Goal: Task Accomplishment & Management: Complete application form

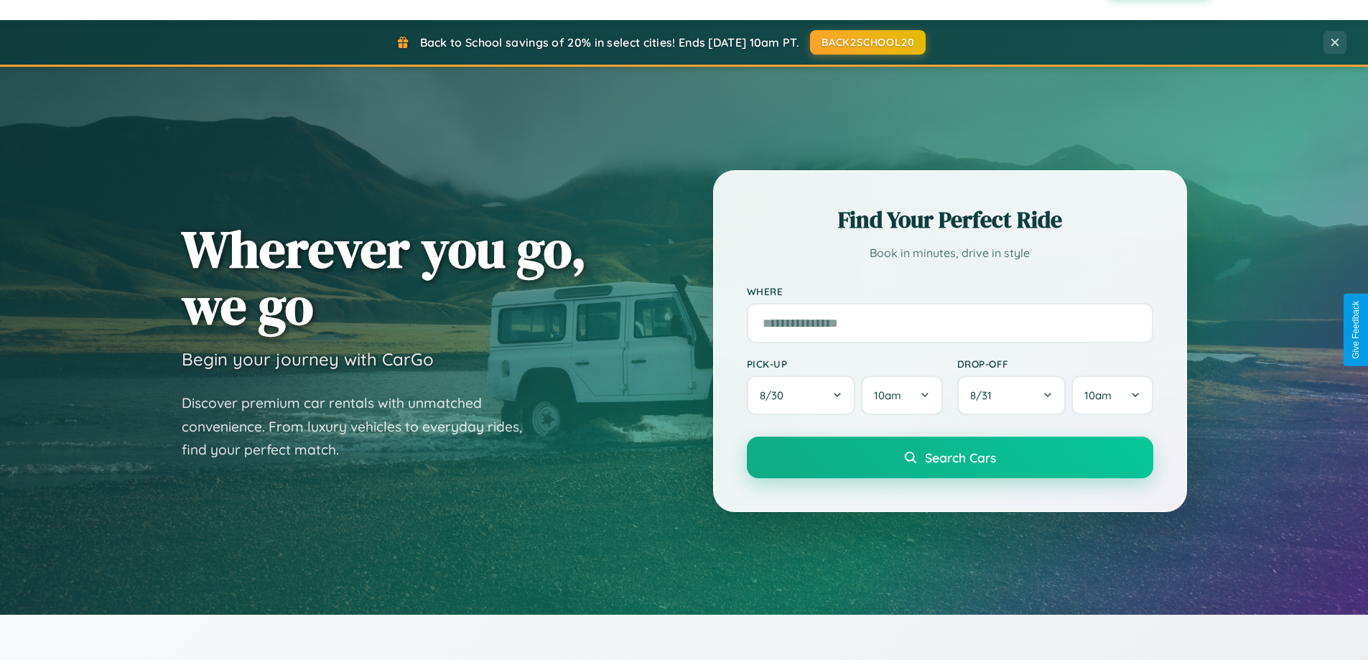
scroll to position [2763, 0]
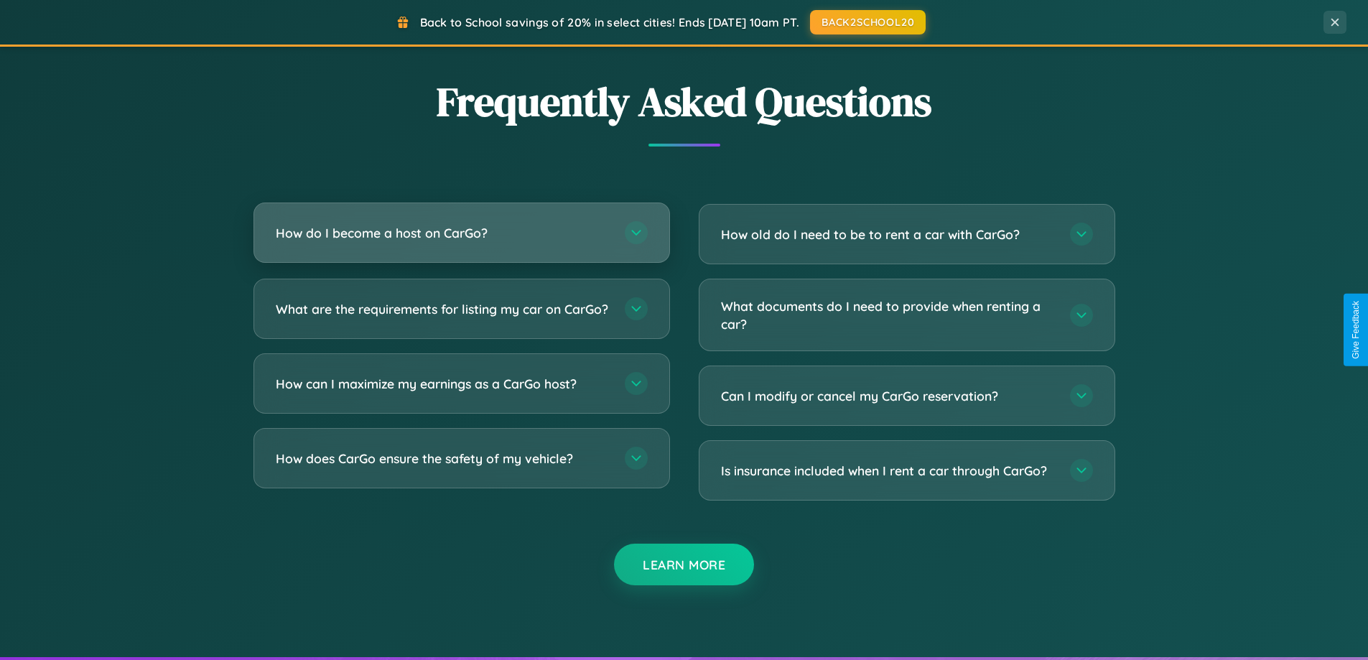
click at [461, 233] on h3 "How do I become a host on CarGo?" at bounding box center [443, 233] width 335 height 18
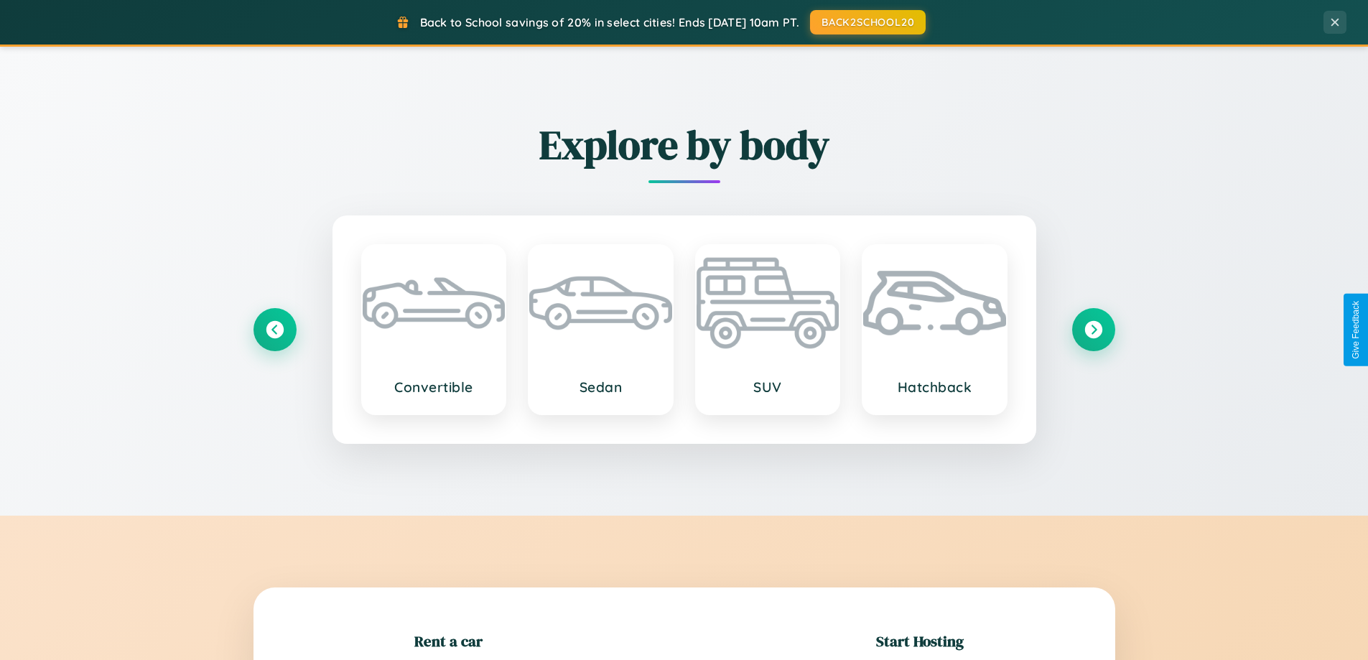
scroll to position [310, 0]
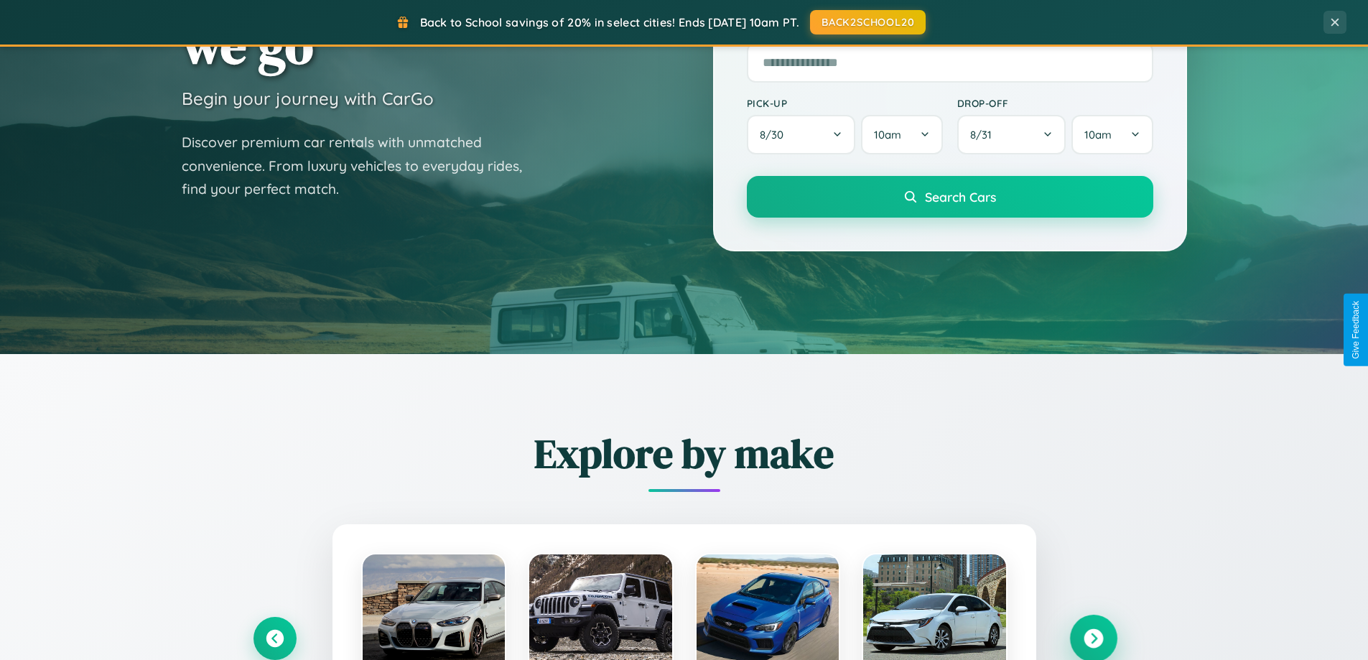
click at [1093, 638] on icon at bounding box center [1092, 638] width 19 height 19
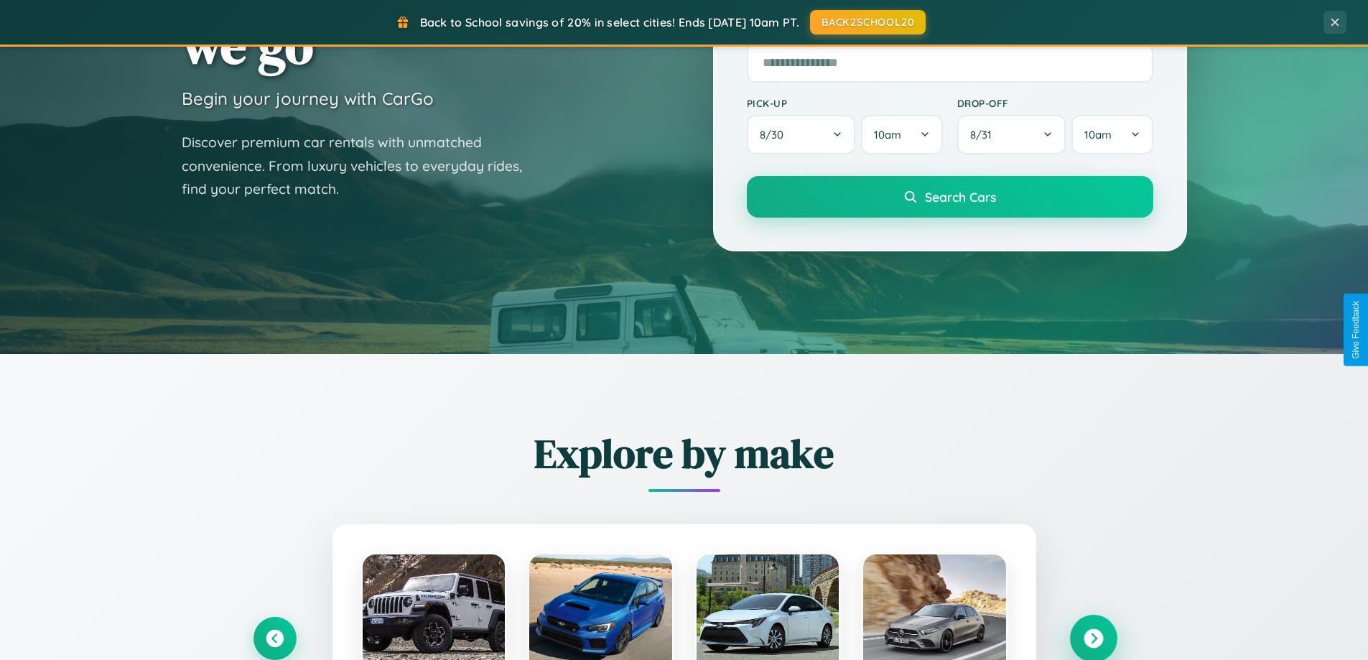
scroll to position [2307, 0]
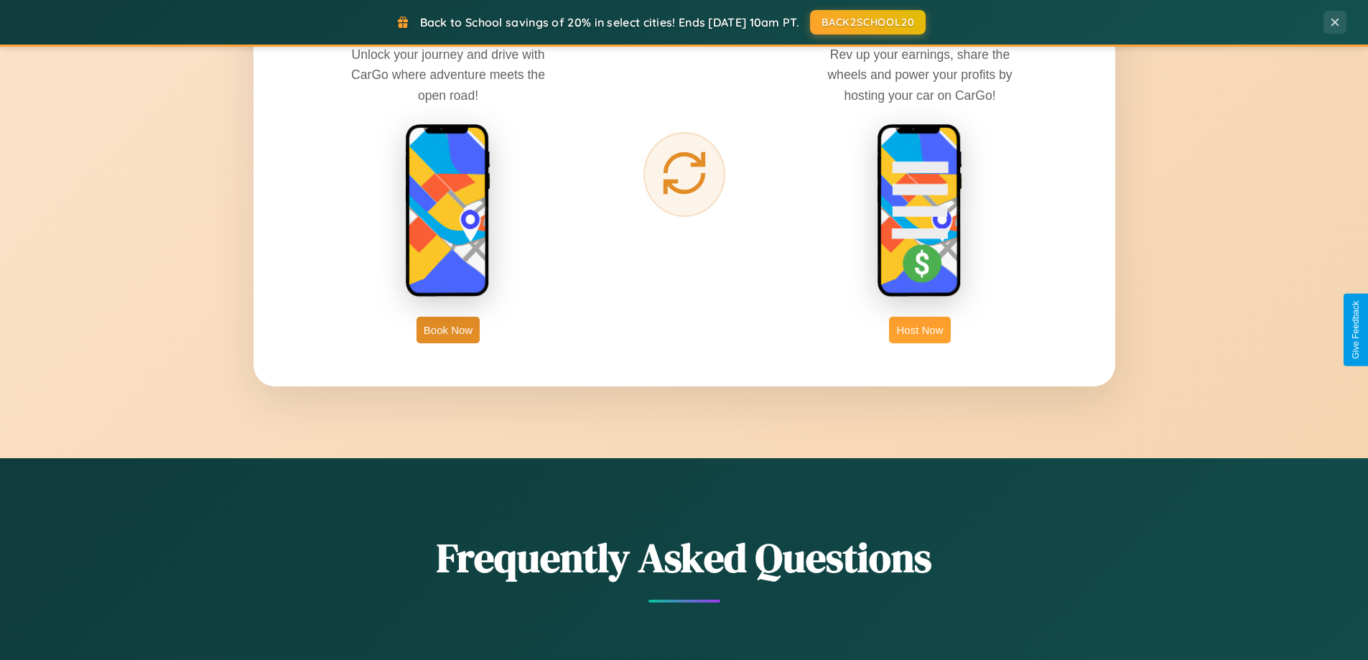
click at [920, 330] on button "Host Now" at bounding box center [919, 330] width 61 height 27
